Goal: Task Accomplishment & Management: Use online tool/utility

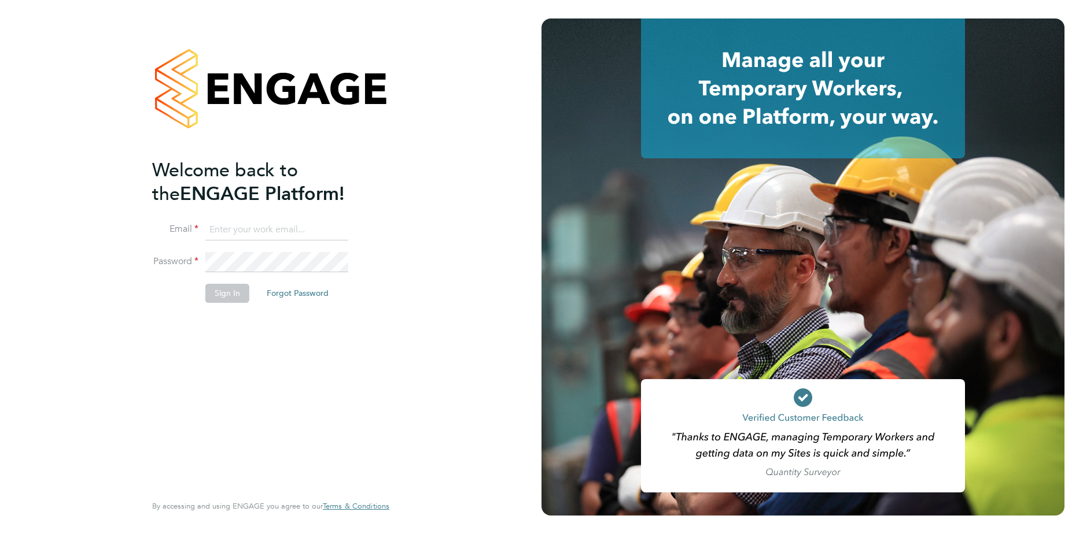
type input "edward.scullard@justice.gov.uk"
click at [396, 338] on div "Welcome back to the ENGAGE Platform! Email edward.scullard@justice.gov.uk Passw…" at bounding box center [270, 267] width 283 height 534
click at [233, 289] on button "Sign In" at bounding box center [227, 293] width 44 height 19
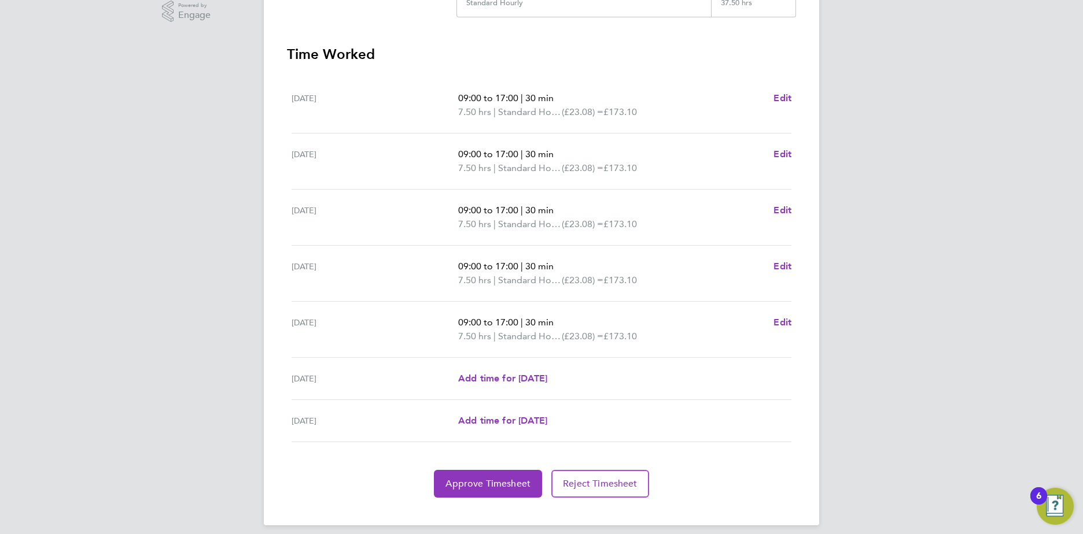
scroll to position [311, 0]
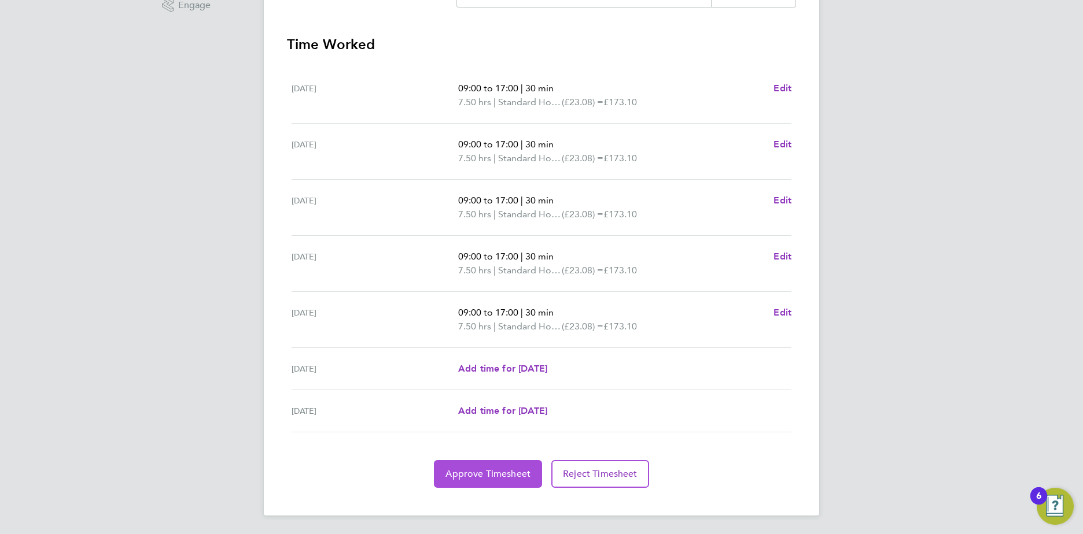
click at [468, 467] on button "Approve Timesheet" at bounding box center [488, 474] width 108 height 28
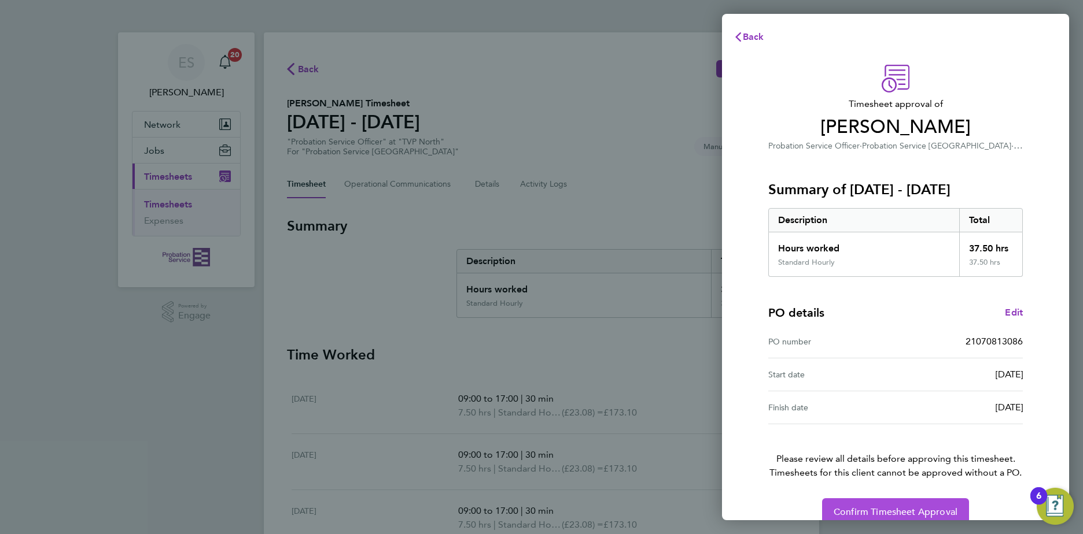
click at [863, 509] on span "Confirm Timesheet Approval" at bounding box center [895, 513] width 124 height 12
